Goal: Check status: Check status

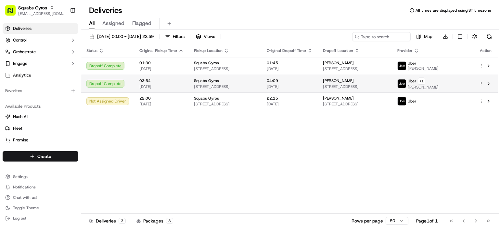
click at [129, 84] on td "Dropoff Complete" at bounding box center [107, 84] width 53 height 18
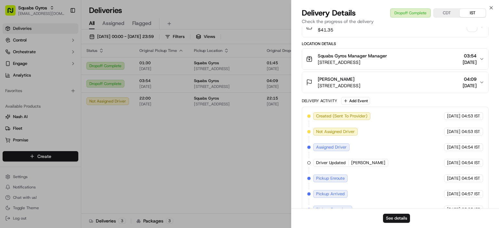
scroll to position [206, 0]
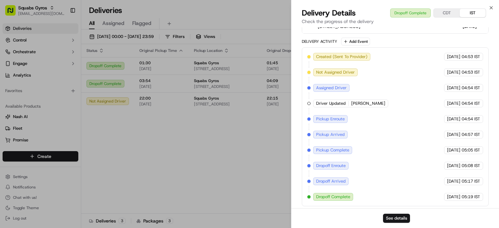
click at [229, 136] on body "Squabs Gyros support@ordering360.com Toggle Sidebar Deliveries Control Orchestr…" at bounding box center [249, 114] width 499 height 228
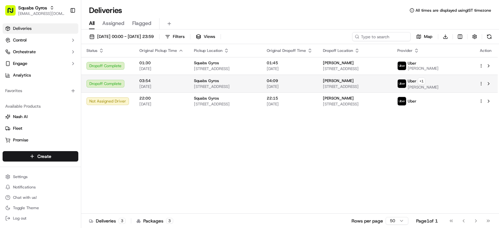
click at [482, 83] on html "Squabs Gyros [EMAIL_ADDRESS][DOMAIN_NAME] Toggle Sidebar Deliveries Control Orc…" at bounding box center [249, 114] width 499 height 228
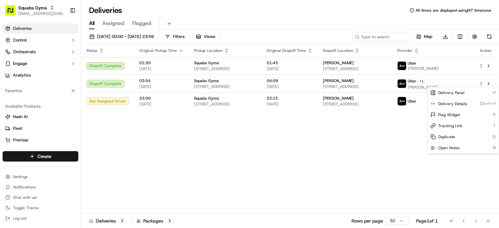
click at [419, 125] on html "Squabs Gyros [EMAIL_ADDRESS][DOMAIN_NAME] Toggle Sidebar Deliveries Control Orc…" at bounding box center [249, 114] width 499 height 228
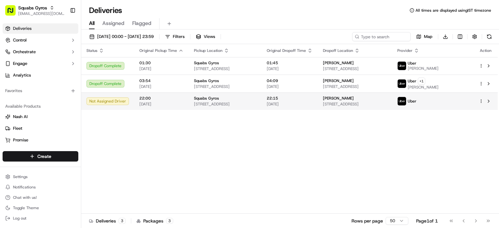
click at [480, 105] on div at bounding box center [486, 101] width 14 height 8
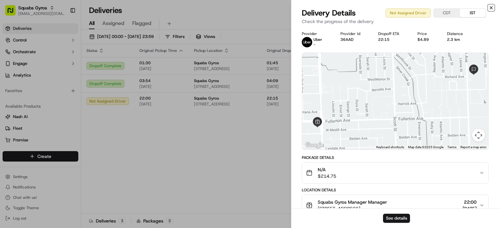
click at [492, 7] on icon "button" at bounding box center [491, 7] width 3 height 3
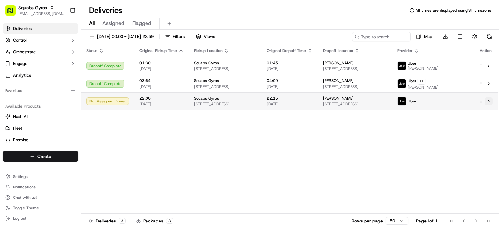
click at [488, 101] on button at bounding box center [489, 101] width 8 height 8
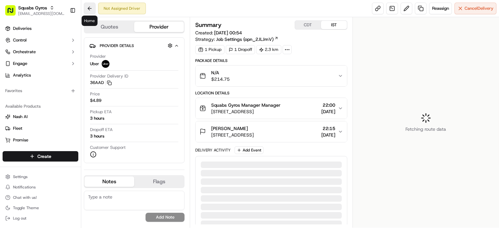
click at [89, 8] on button at bounding box center [90, 9] width 12 height 12
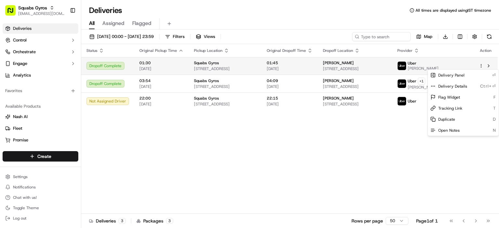
click at [480, 64] on html "Squabs Gyros [EMAIL_ADDRESS][DOMAIN_NAME] Toggle Sidebar Deliveries Control Orc…" at bounding box center [249, 114] width 499 height 228
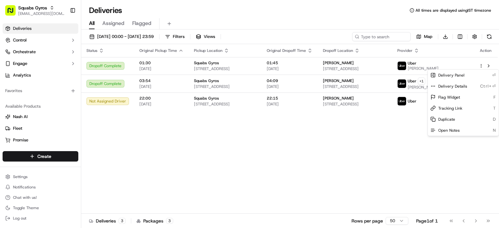
click at [490, 66] on html "Squabs Gyros [EMAIL_ADDRESS][DOMAIN_NAME] Toggle Sidebar Deliveries Control Orc…" at bounding box center [249, 114] width 499 height 228
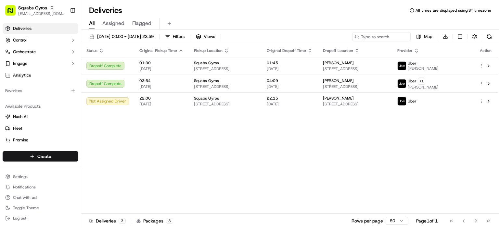
click at [490, 66] on button at bounding box center [489, 66] width 8 height 8
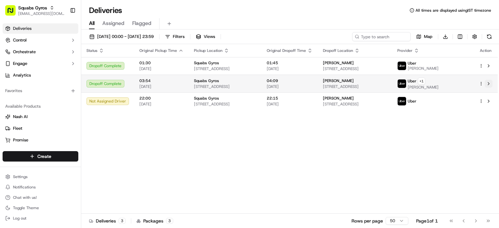
click at [488, 83] on button at bounding box center [489, 84] width 8 height 8
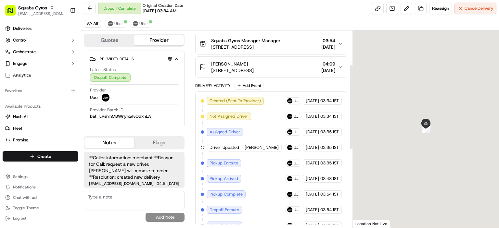
scroll to position [78, 0]
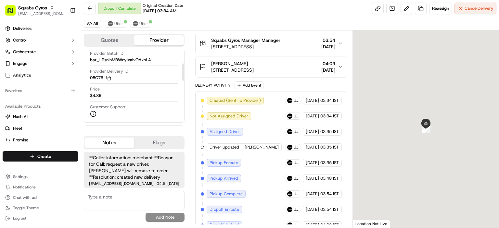
click at [154, 97] on div "Price $4.89" at bounding box center [134, 92] width 88 height 12
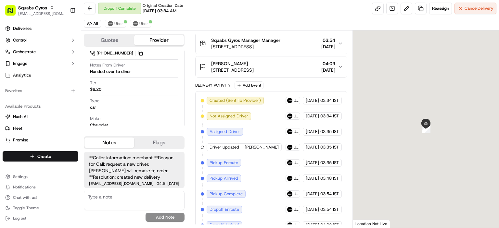
click at [122, 183] on span "[EMAIL_ADDRESS][DOMAIN_NAME]" at bounding box center [121, 184] width 65 height 4
